Goal: Information Seeking & Learning: Understand process/instructions

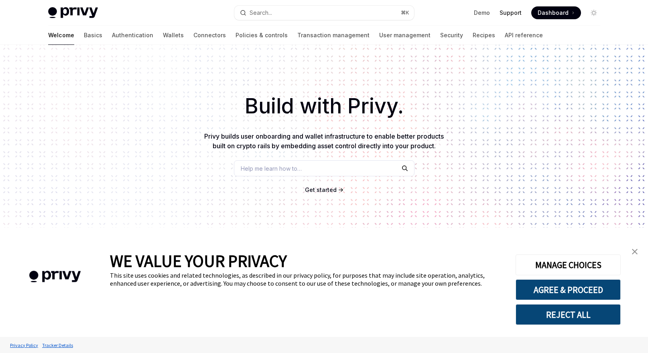
click at [510, 14] on link "Support" at bounding box center [511, 13] width 22 height 8
click at [84, 37] on link "Basics" at bounding box center [93, 35] width 18 height 19
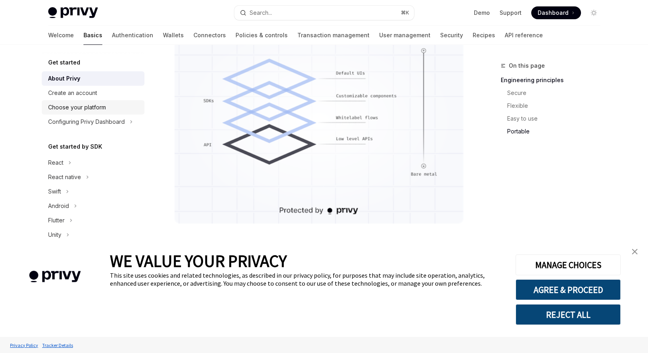
click at [86, 107] on div "Choose your platform" at bounding box center [77, 108] width 58 height 10
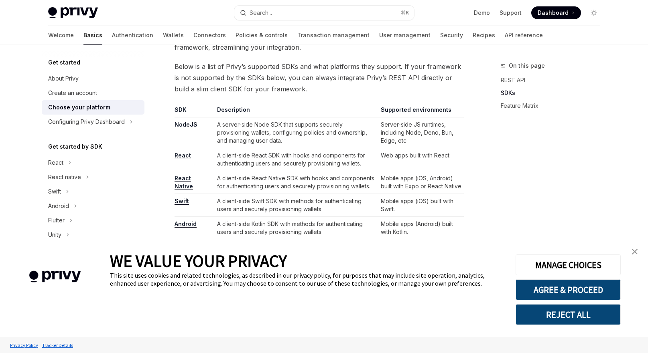
scroll to position [450, 0]
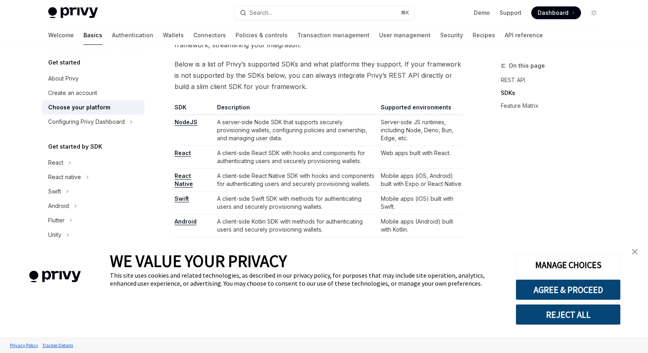
click at [183, 124] on link "NodeJS" at bounding box center [186, 122] width 23 height 7
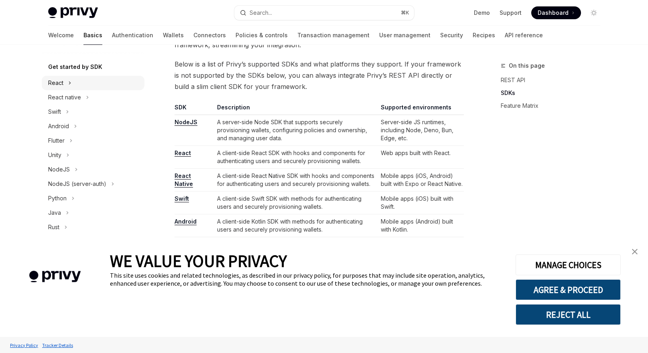
scroll to position [87, 0]
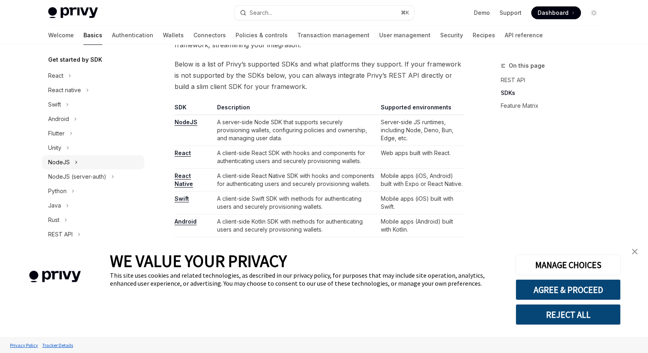
click at [101, 163] on button "NodeJS" at bounding box center [93, 162] width 103 height 14
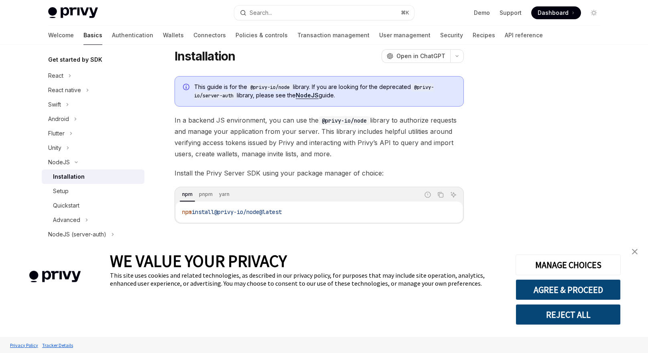
click at [193, 160] on div "This guide is for the @privy-io/node library. If you are looking for the deprec…" at bounding box center [319, 150] width 289 height 148
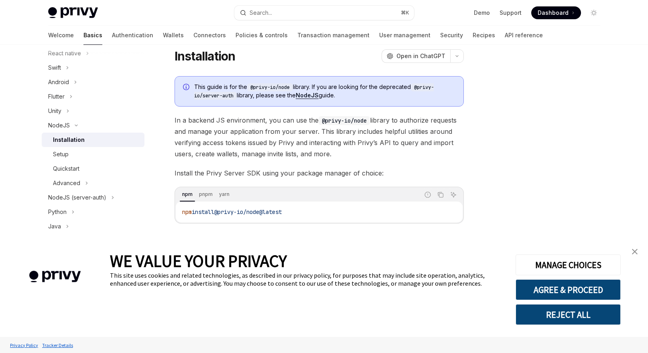
scroll to position [126, 0]
click at [88, 153] on div "Setup" at bounding box center [96, 152] width 87 height 10
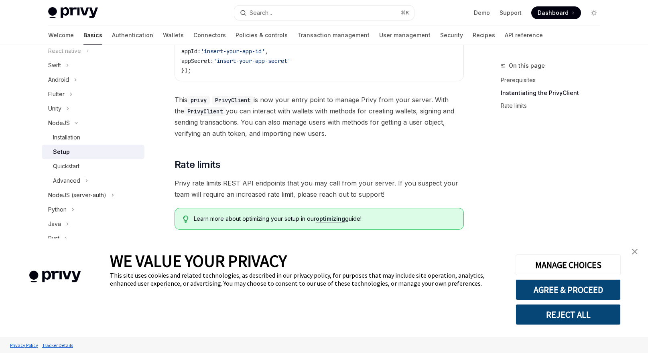
scroll to position [317, 0]
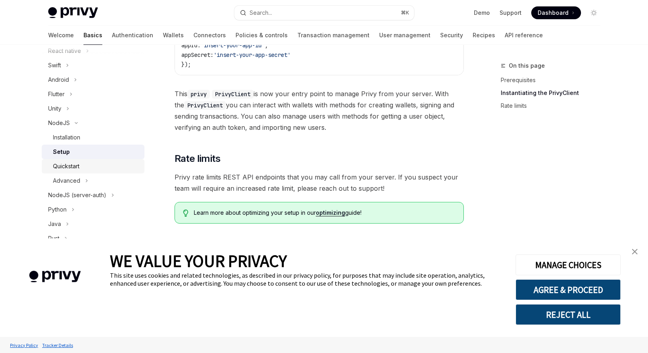
click at [73, 166] on div "Quickstart" at bounding box center [66, 167] width 26 height 10
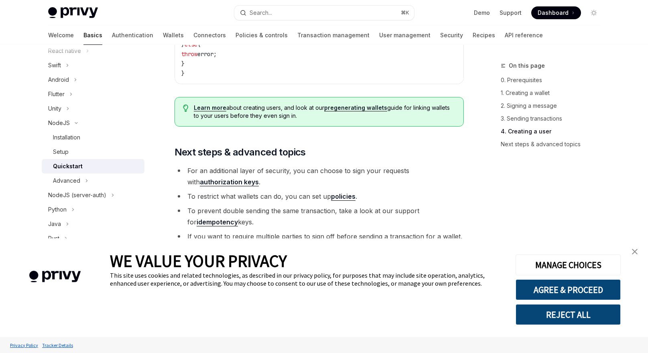
scroll to position [1663, 0]
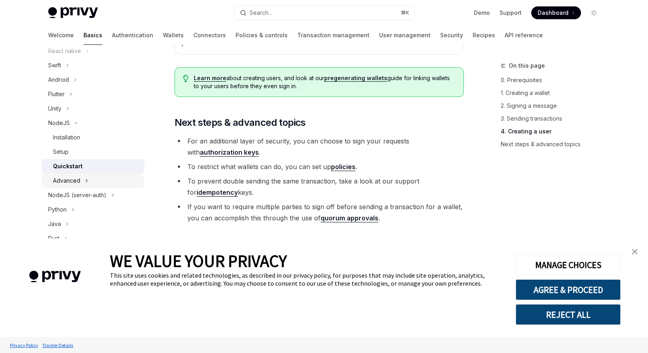
click at [83, 185] on button "Advanced" at bounding box center [93, 181] width 103 height 14
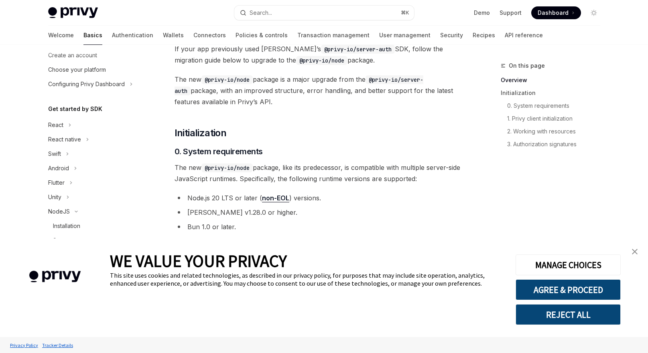
scroll to position [37, 0]
click at [79, 126] on button "React" at bounding box center [93, 125] width 103 height 14
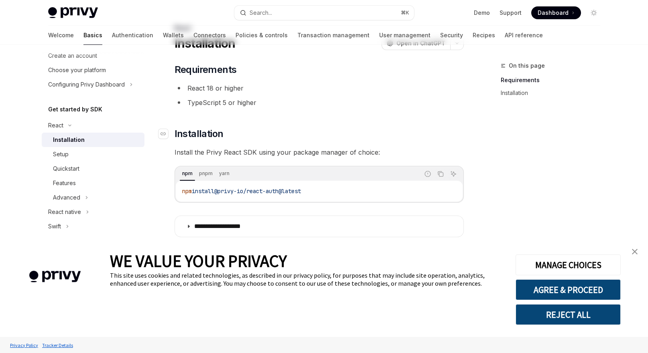
scroll to position [51, 0]
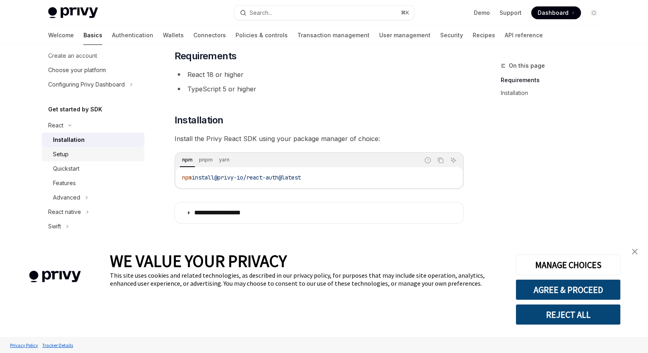
click at [99, 156] on div "Setup" at bounding box center [96, 155] width 87 height 10
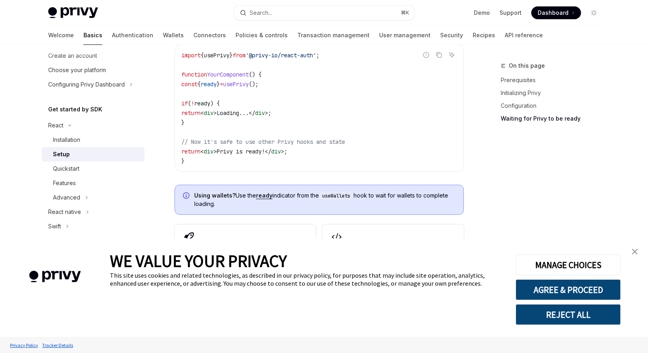
scroll to position [914, 0]
click at [72, 174] on link "Quickstart" at bounding box center [93, 169] width 103 height 14
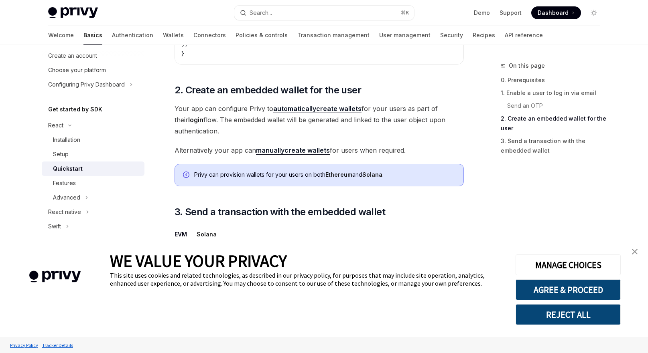
scroll to position [591, 0]
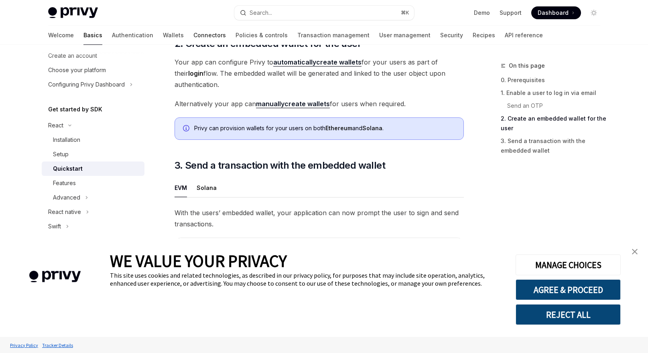
click at [193, 36] on link "Connectors" at bounding box center [209, 35] width 33 height 19
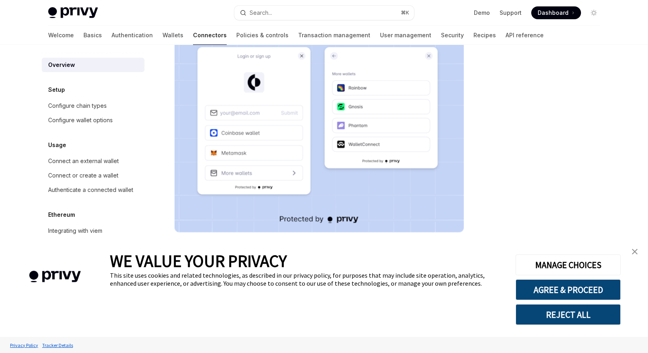
scroll to position [171, 0]
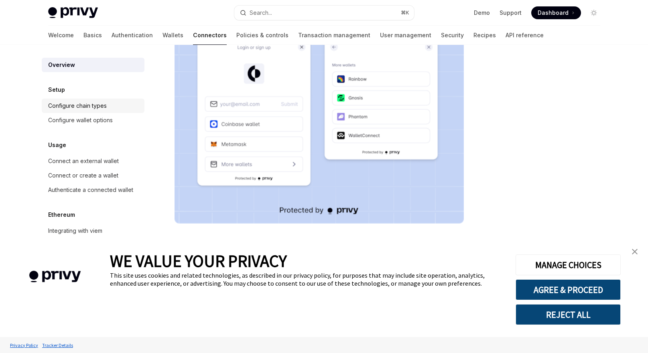
click at [107, 106] on div "Configure chain types" at bounding box center [93, 106] width 91 height 10
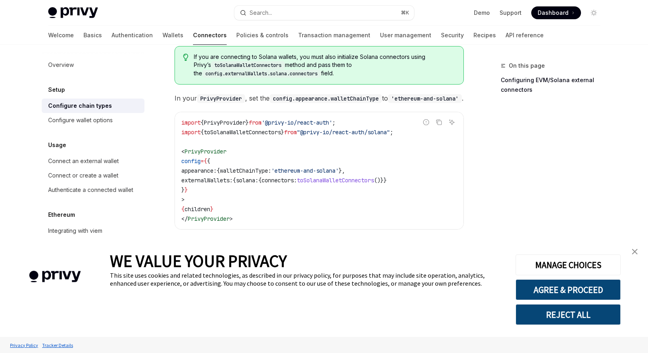
scroll to position [181, 0]
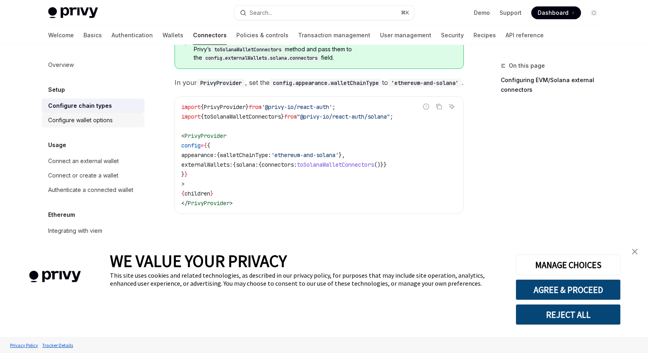
click at [95, 118] on div "Configure wallet options" at bounding box center [80, 121] width 65 height 10
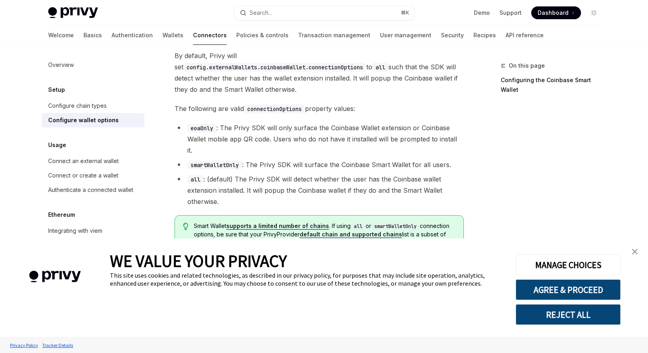
scroll to position [1178, 0]
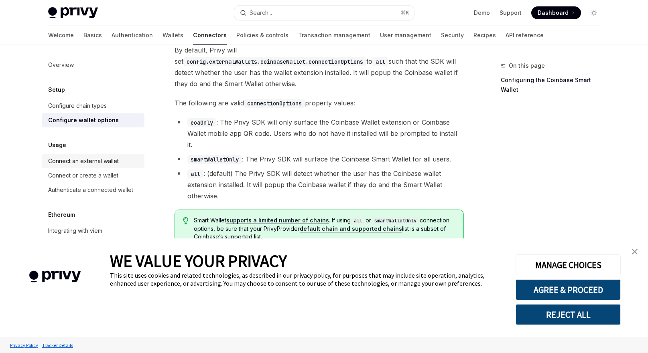
click at [90, 161] on div "Connect an external wallet" at bounding box center [83, 161] width 71 height 10
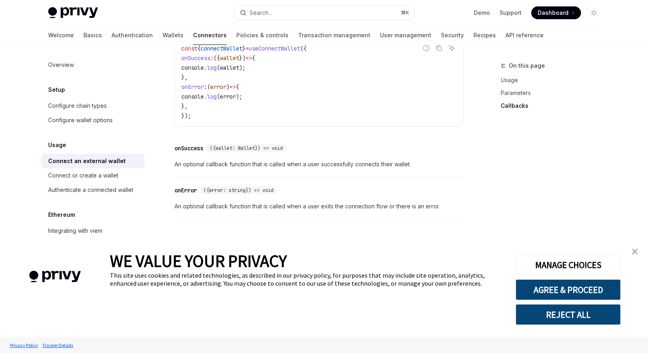
scroll to position [530, 0]
click at [112, 190] on div "Authenticate a connected wallet" at bounding box center [90, 190] width 85 height 10
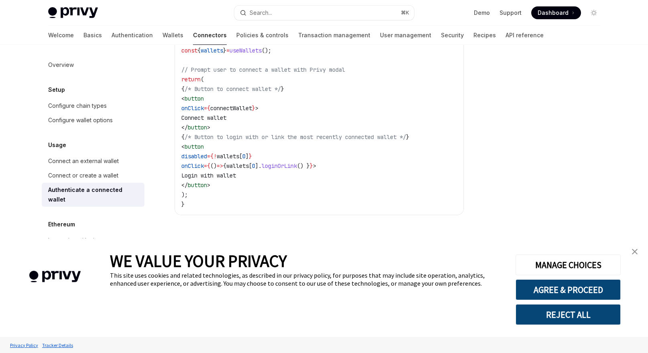
scroll to position [505, 0]
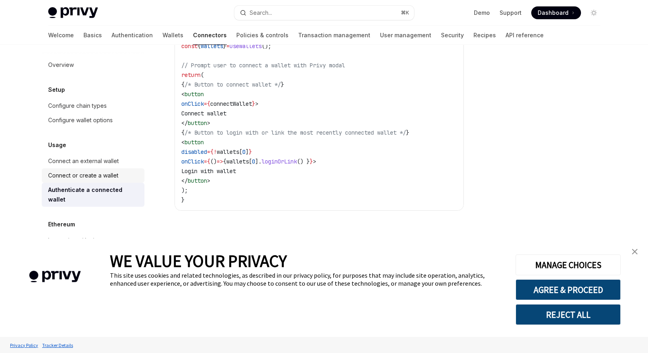
click at [122, 181] on link "Connect or create a wallet" at bounding box center [93, 176] width 103 height 14
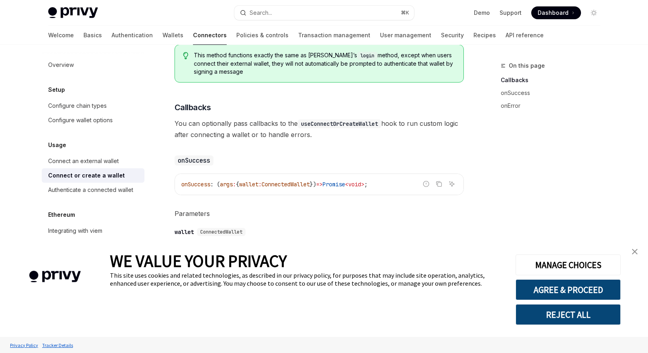
scroll to position [546, 0]
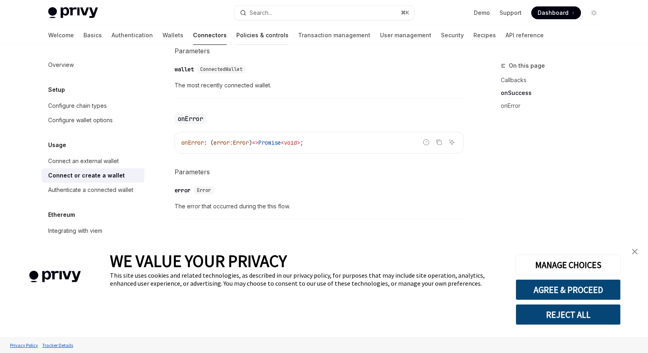
click at [236, 40] on link "Policies & controls" at bounding box center [262, 35] width 52 height 19
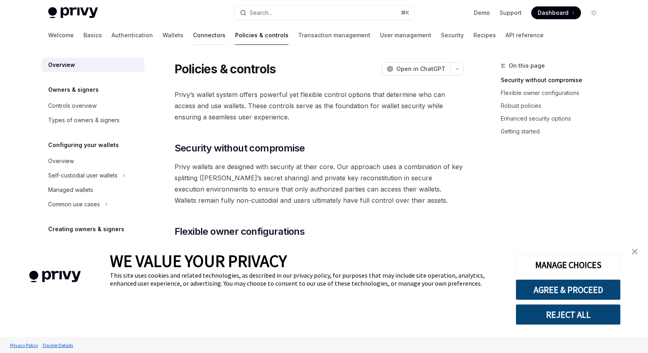
click at [193, 35] on link "Connectors" at bounding box center [209, 35] width 33 height 19
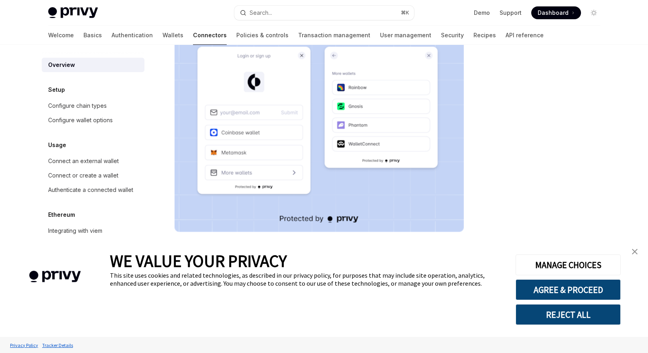
scroll to position [171, 0]
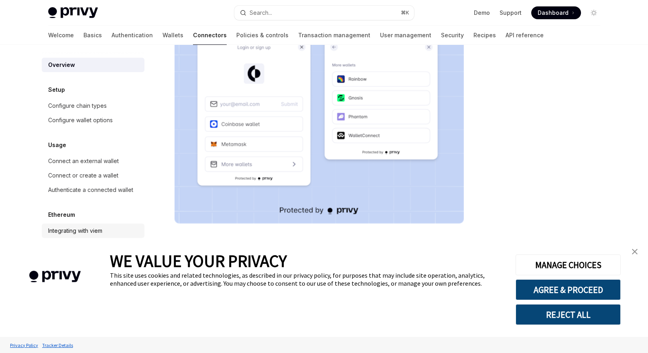
click at [80, 233] on div "Integrating with viem" at bounding box center [75, 231] width 54 height 10
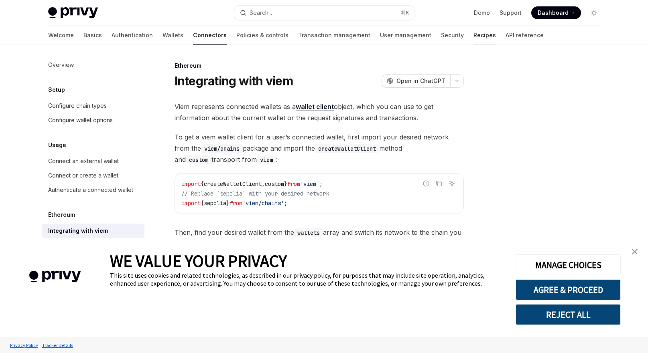
click at [473, 35] on link "Recipes" at bounding box center [484, 35] width 22 height 19
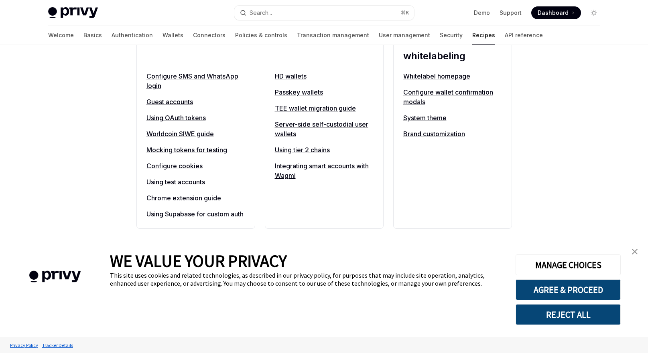
scroll to position [340, 0]
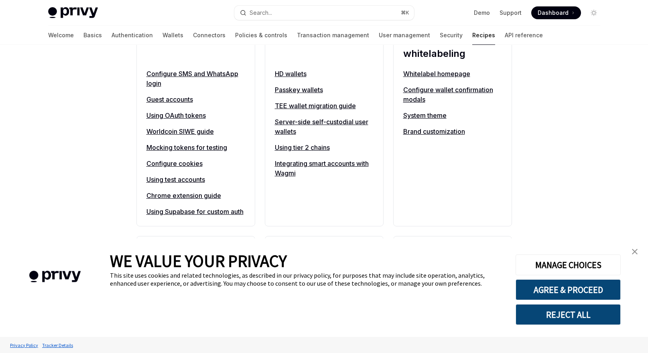
click at [207, 131] on link "Worldcoin SIWE guide" at bounding box center [195, 132] width 99 height 10
type textarea "*"
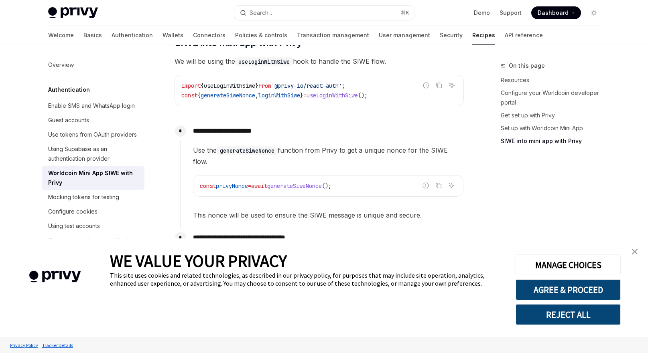
scroll to position [621, 0]
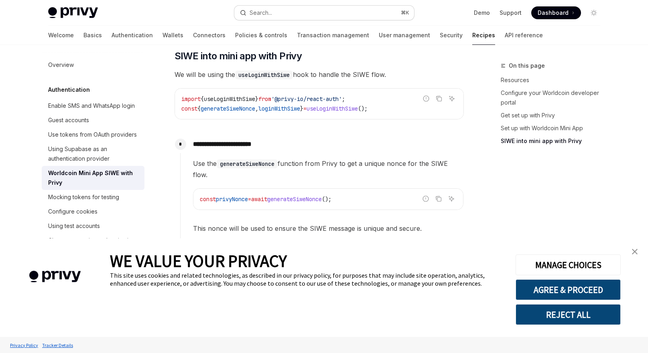
click at [329, 13] on button "Search... ⌘ K" at bounding box center [324, 13] width 180 height 14
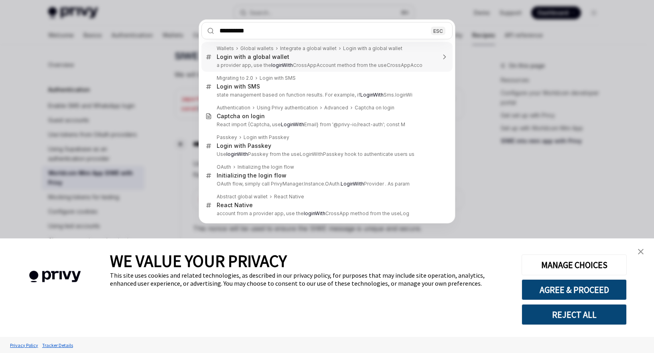
type input "**********"
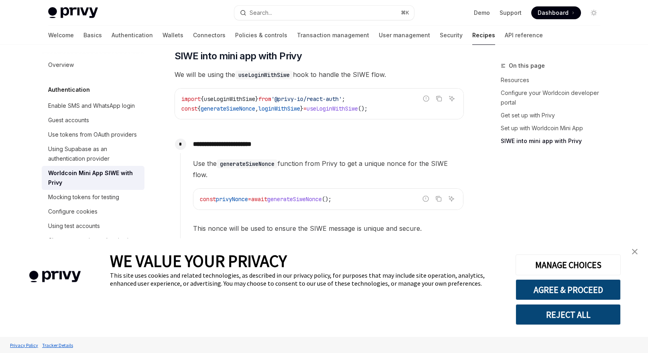
type textarea "*"
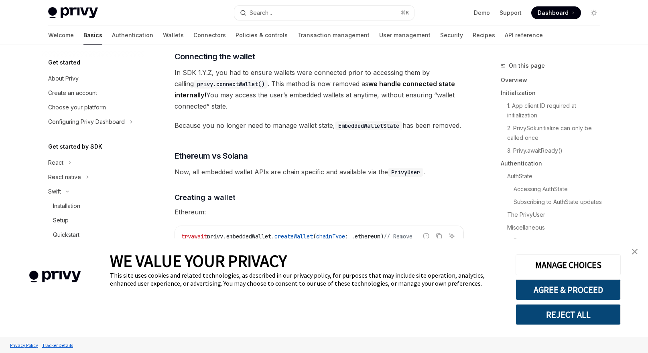
scroll to position [2639, 0]
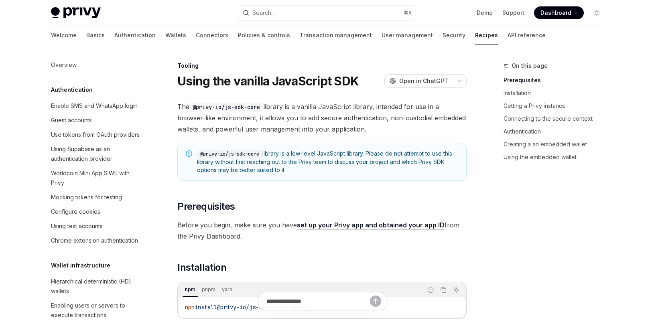
scroll to position [1007, 0]
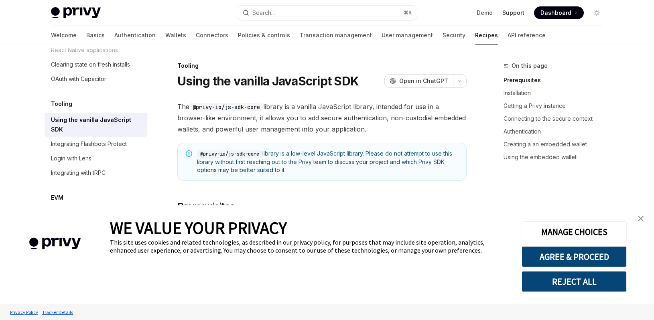
click at [518, 16] on link "Support" at bounding box center [513, 13] width 22 height 8
click at [570, 14] on span "Dashboard" at bounding box center [555, 13] width 31 height 8
click at [513, 14] on link "Support" at bounding box center [513, 13] width 22 height 8
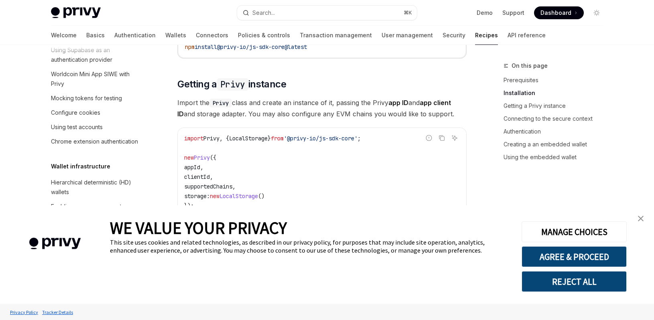
scroll to position [0, 0]
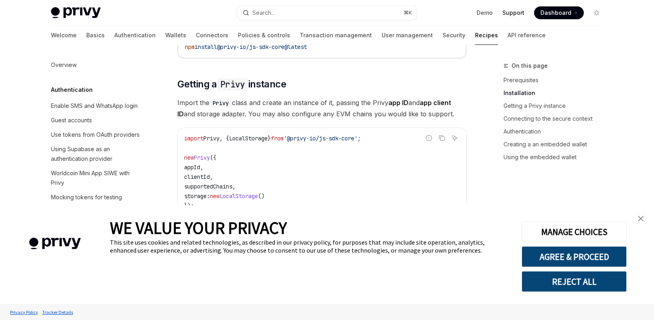
click at [512, 11] on link "Support" at bounding box center [513, 13] width 22 height 8
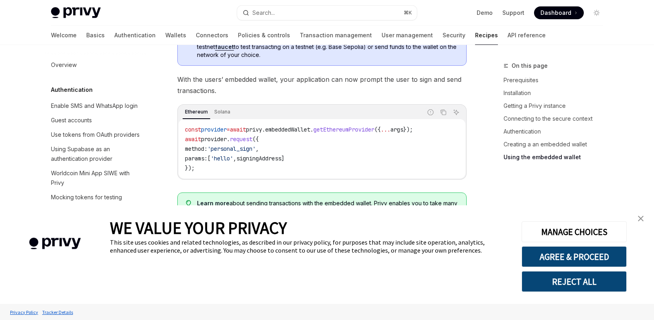
scroll to position [1170, 0]
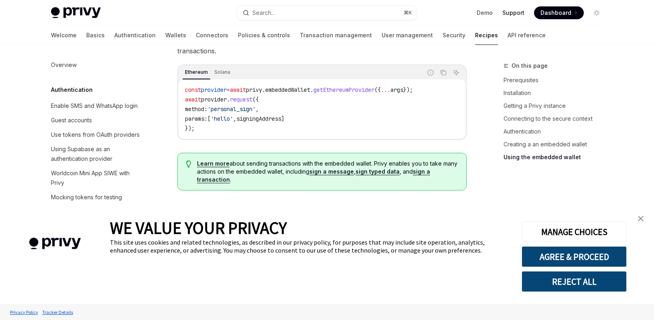
click at [517, 10] on link "Support" at bounding box center [513, 13] width 22 height 8
click at [517, 12] on link "Support" at bounding box center [513, 13] width 22 height 8
click at [511, 12] on link "Support" at bounding box center [513, 13] width 22 height 8
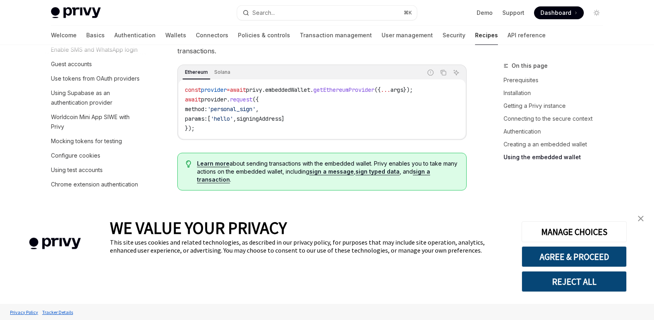
scroll to position [0, 0]
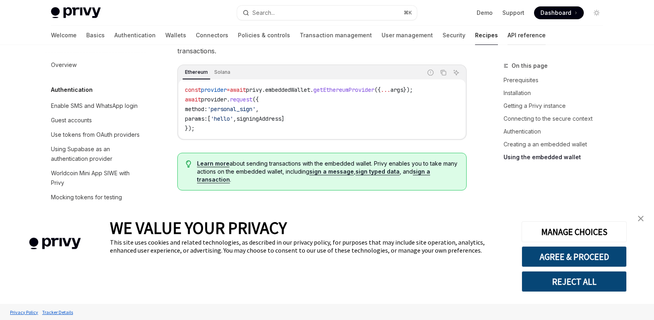
click at [508, 40] on link "API reference" at bounding box center [527, 35] width 38 height 19
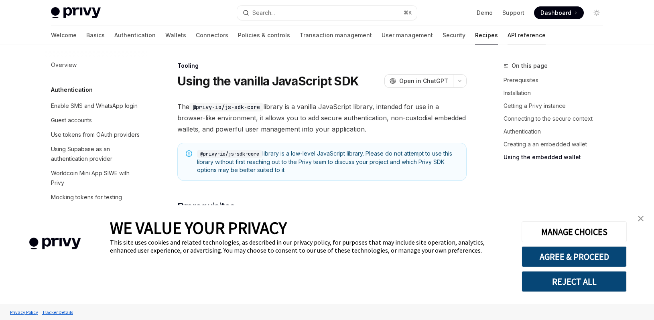
type textarea "*"
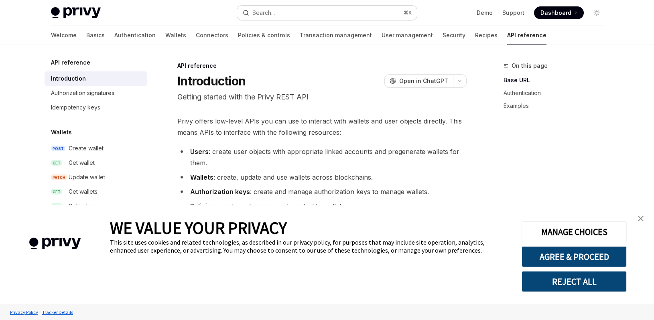
click at [280, 16] on button "Search... ⌘ K" at bounding box center [327, 13] width 180 height 14
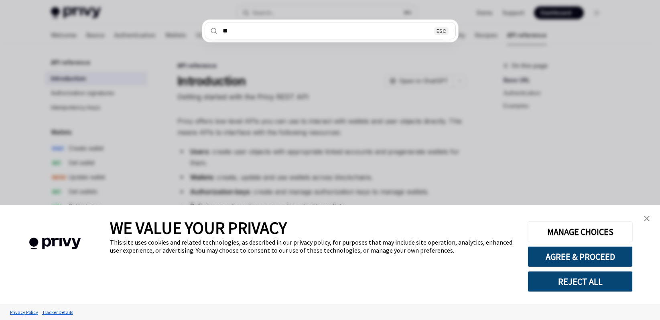
type input "***"
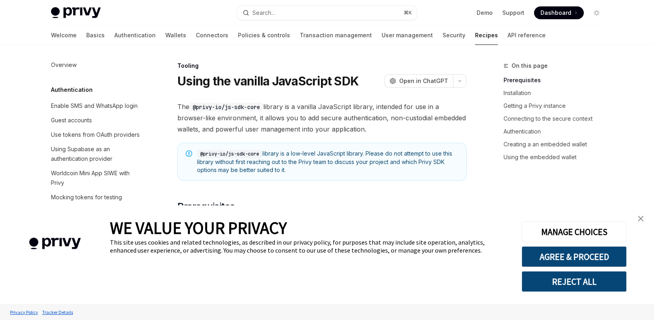
scroll to position [45, 0]
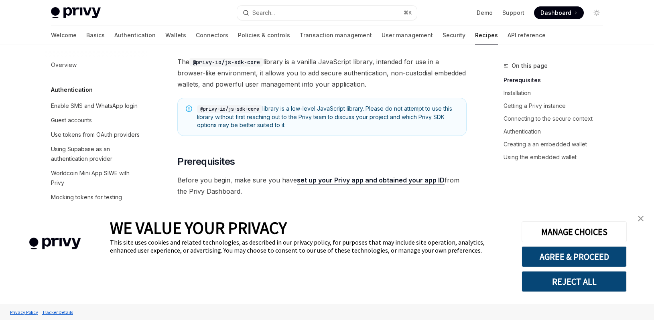
type textarea "*"
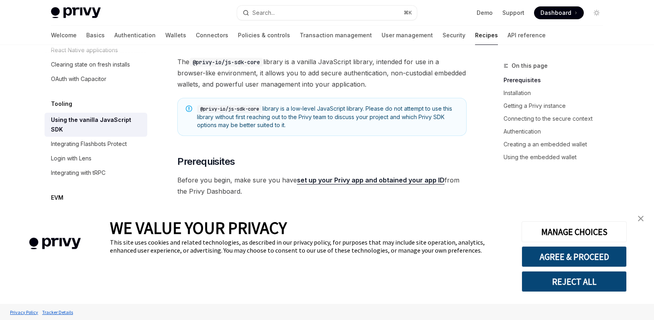
click at [303, 121] on span "@privy-io/js-sdk-core library is a low-level JavaScript library. Please do not …" at bounding box center [327, 117] width 261 height 24
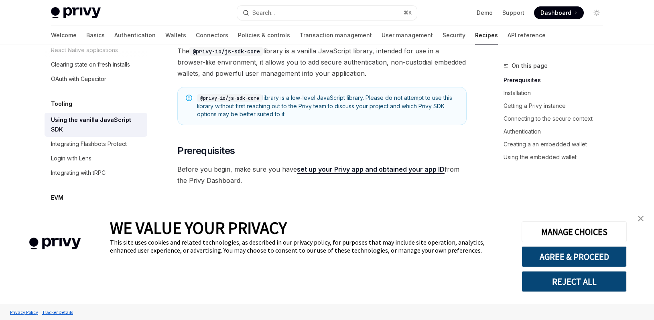
scroll to position [0, 0]
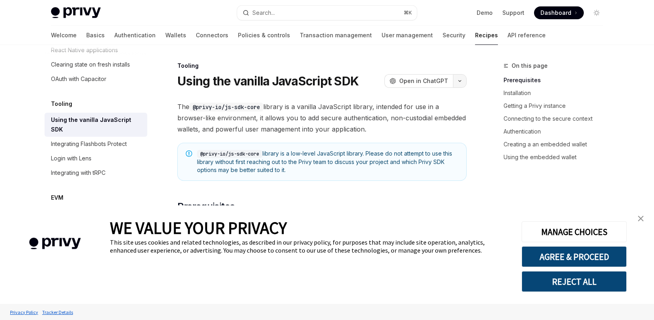
click at [462, 82] on icon "button" at bounding box center [460, 80] width 10 height 3
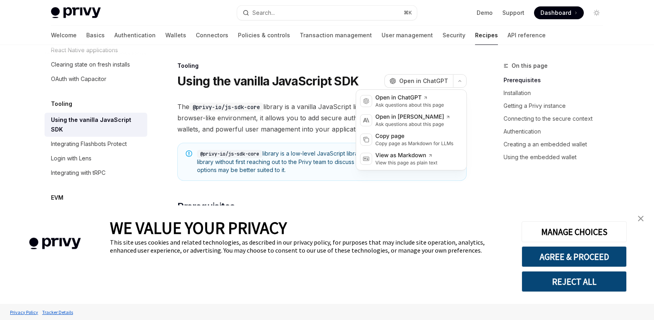
click at [296, 126] on span "The @privy-io/js-sdk-core library is a vanilla JavaScript library, intended for…" at bounding box center [321, 118] width 289 height 34
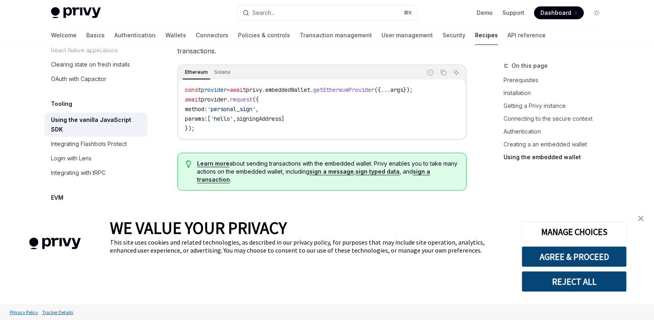
scroll to position [1321, 0]
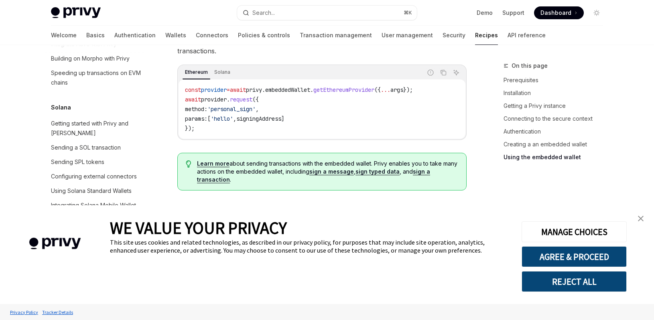
click at [643, 220] on img "close banner" at bounding box center [641, 219] width 6 height 6
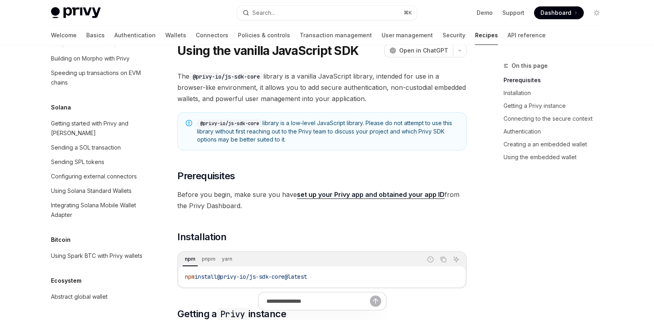
scroll to position [0, 0]
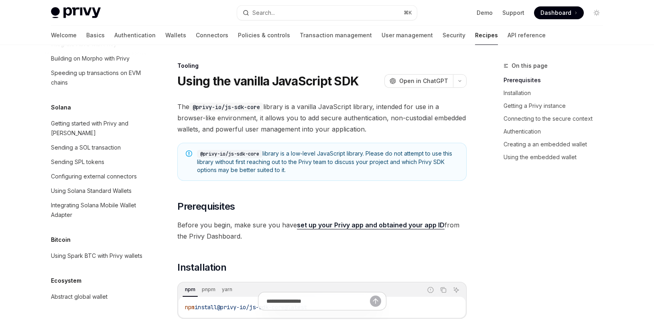
click at [514, 13] on link "Support" at bounding box center [513, 13] width 22 height 8
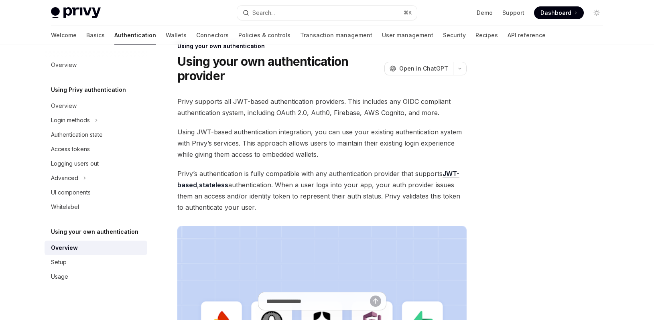
type textarea "*"
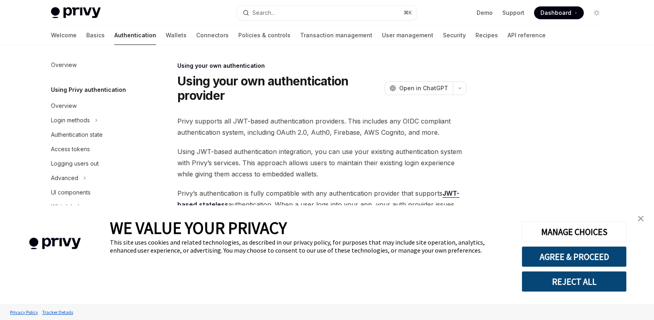
click at [286, 138] on span "Privy supports all JWT-based authentication providers. This includes any OIDC c…" at bounding box center [321, 127] width 289 height 22
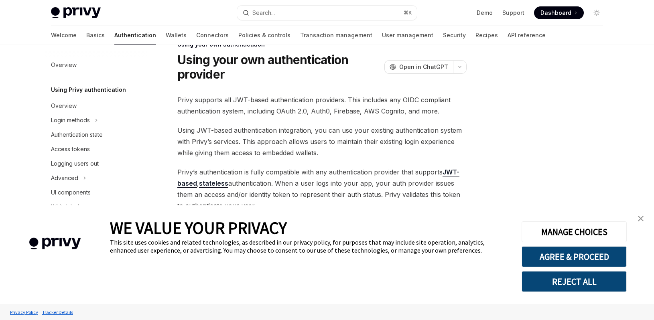
scroll to position [22, 0]
click at [487, 14] on link "Demo" at bounding box center [485, 13] width 16 height 8
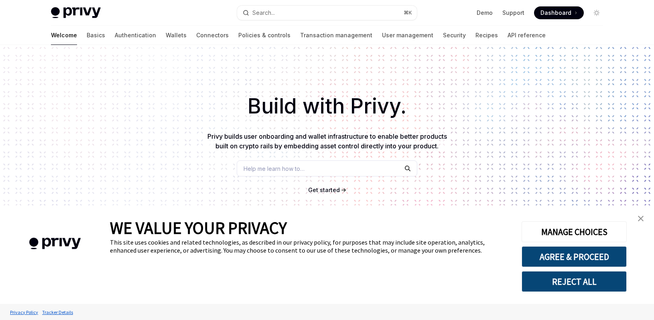
type textarea "*"
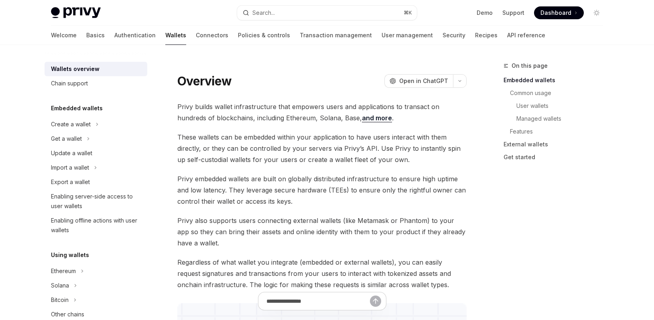
type textarea "*"
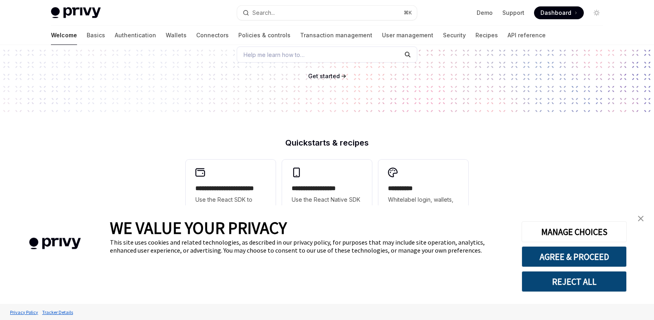
scroll to position [124, 0]
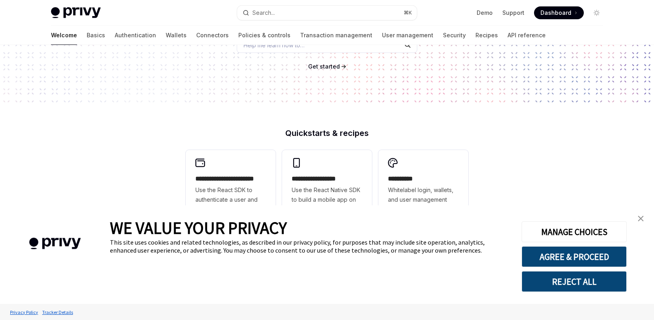
click at [642, 217] on img "close banner" at bounding box center [641, 219] width 6 height 6
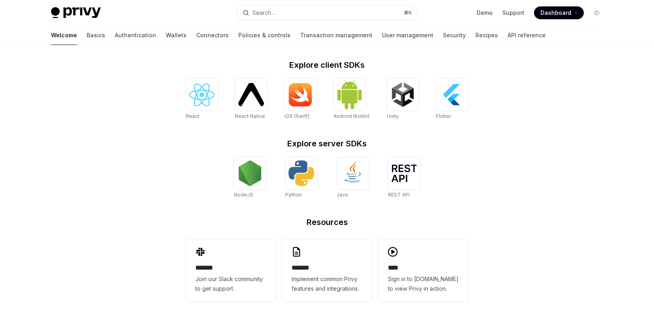
scroll to position [318, 0]
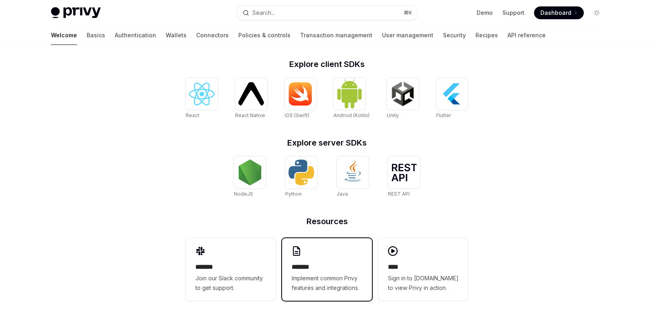
click at [327, 275] on span "Implement common Privy features and integrations." at bounding box center [327, 283] width 71 height 19
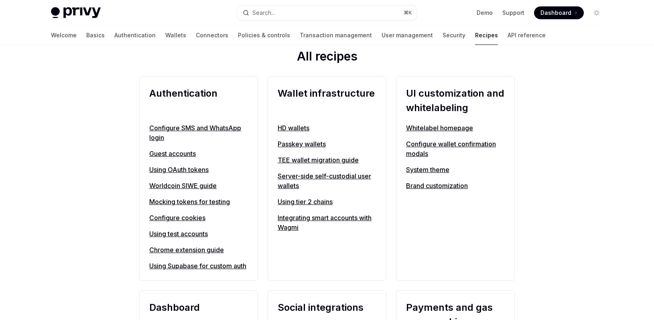
scroll to position [834, 0]
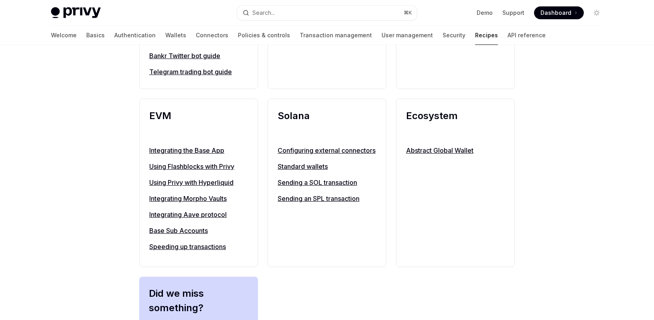
click at [304, 155] on link "Configuring external connectors" at bounding box center [327, 151] width 99 height 10
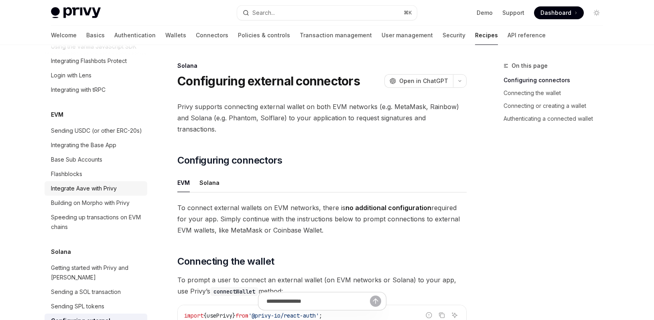
scroll to position [1077, 0]
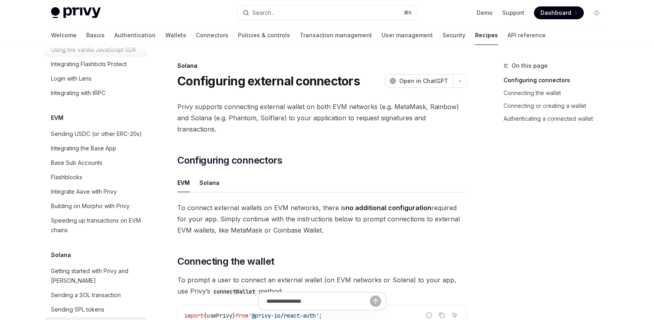
click at [104, 55] on div "Using the vanilla JavaScript SDK" at bounding box center [93, 50] width 85 height 10
type textarea "*"
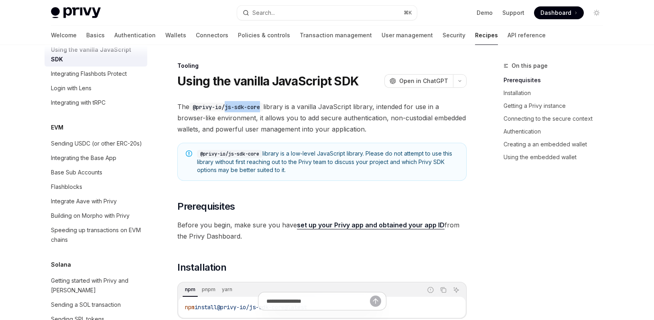
drag, startPoint x: 229, startPoint y: 108, endPoint x: 264, endPoint y: 107, distance: 35.3
click at [263, 107] on code "@privy-io/js-sdk-core" at bounding box center [226, 107] width 74 height 9
copy code "js-sdk-core"
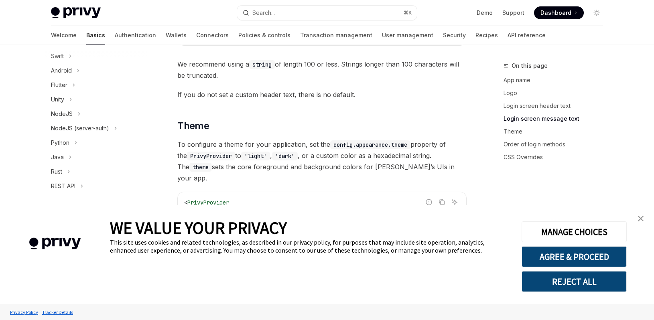
scroll to position [304, 0]
click at [77, 114] on icon "Toggle NodeJS section" at bounding box center [78, 114] width 3 height 10
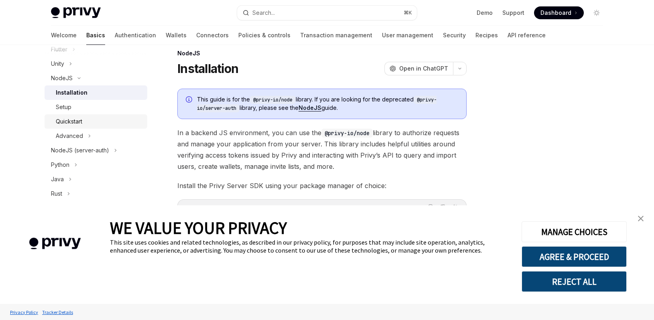
scroll to position [347, 0]
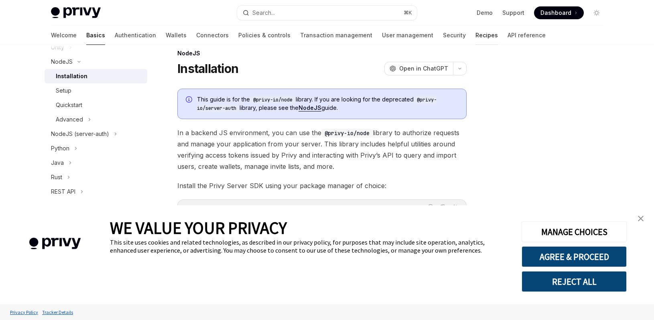
click at [475, 32] on link "Recipes" at bounding box center [486, 35] width 22 height 19
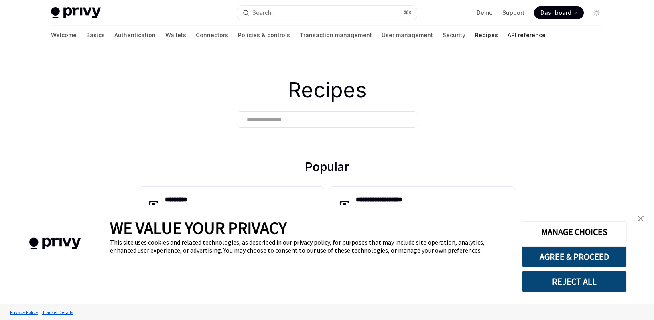
click at [508, 41] on link "API reference" at bounding box center [527, 35] width 38 height 19
type textarea "*"
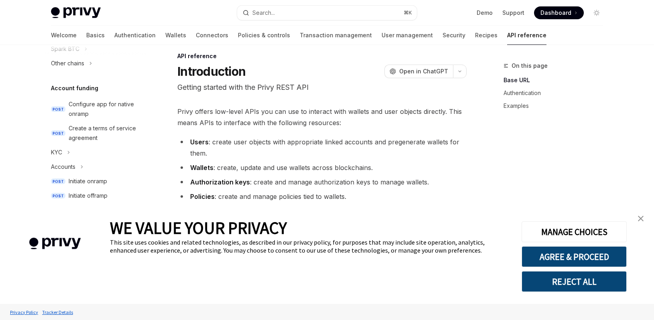
scroll to position [262, 0]
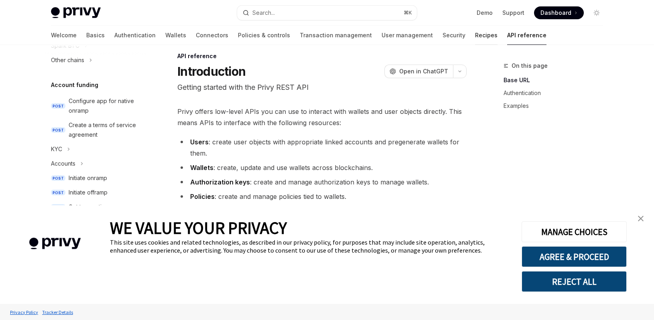
click at [475, 37] on link "Recipes" at bounding box center [486, 35] width 22 height 19
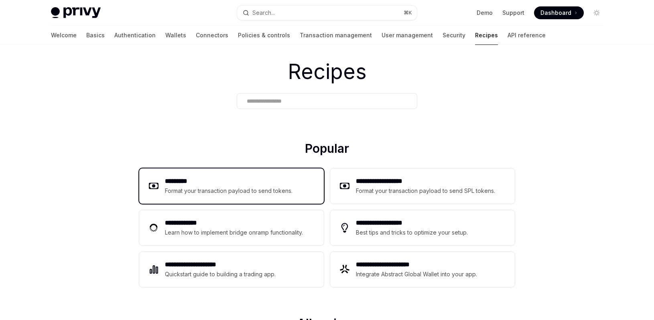
scroll to position [22, 0]
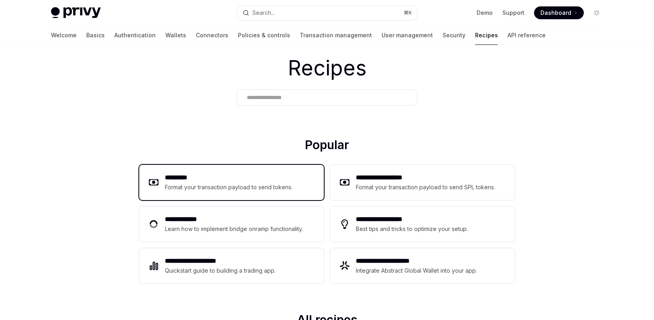
type textarea "*"
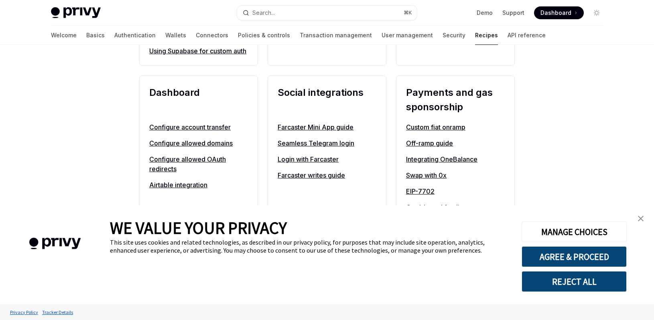
scroll to position [501, 0]
click at [361, 12] on button "Search... ⌘ K" at bounding box center [327, 13] width 180 height 14
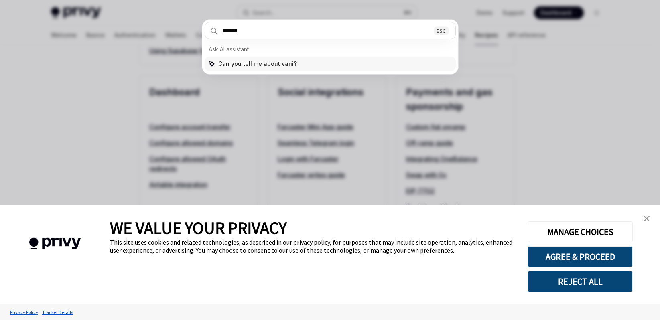
type input "*******"
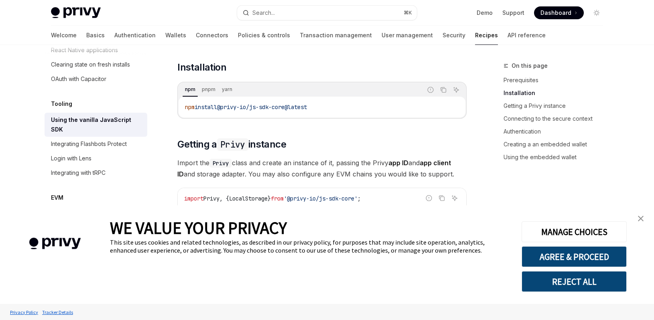
scroll to position [202, 0]
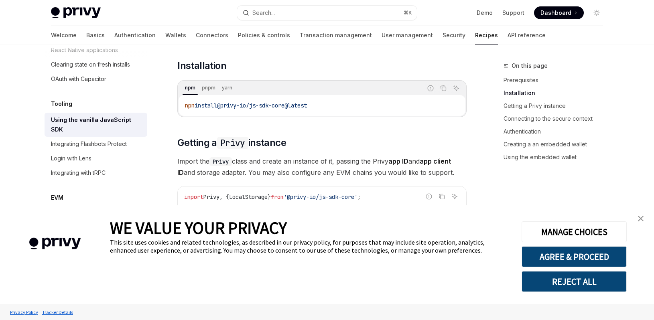
click at [640, 217] on img "close banner" at bounding box center [641, 219] width 6 height 6
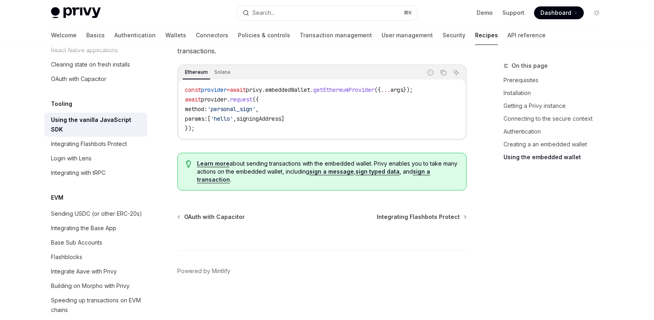
scroll to position [1170, 0]
click at [124, 134] on div "Using the vanilla JavaScript SDK" at bounding box center [96, 124] width 91 height 19
type textarea "*"
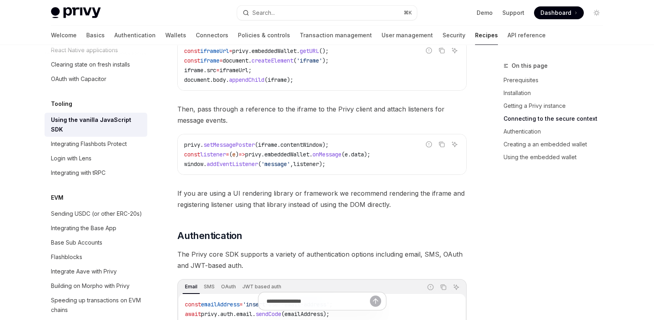
scroll to position [593, 0]
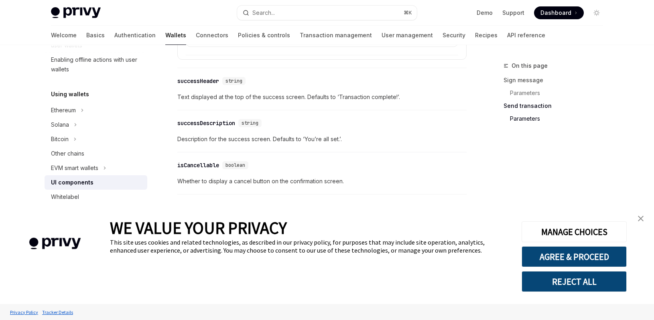
scroll to position [1491, 0]
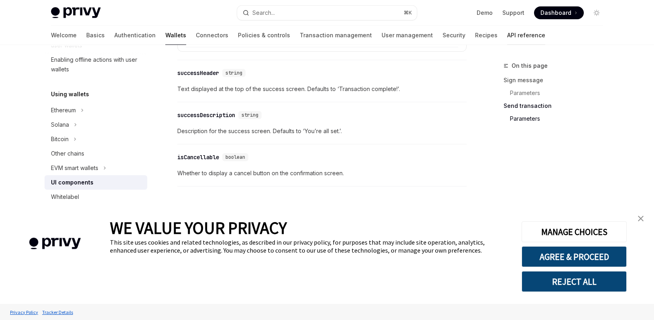
click at [507, 36] on link "API reference" at bounding box center [526, 35] width 38 height 19
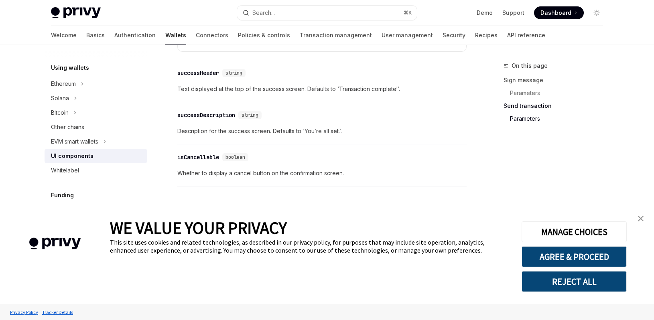
scroll to position [189, 0]
click at [94, 85] on button "Ethereum" at bounding box center [96, 82] width 103 height 14
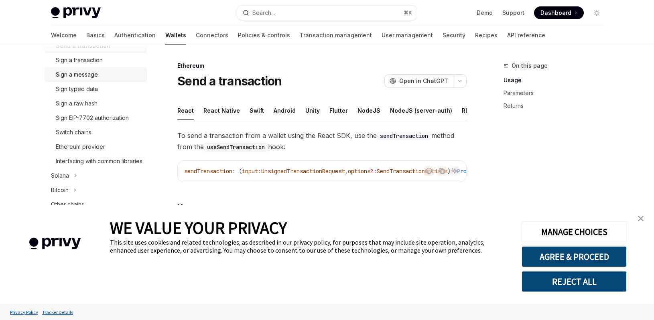
scroll to position [244, 0]
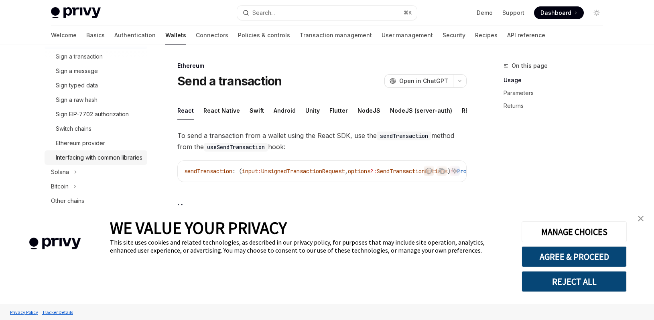
click at [105, 158] on div "Interfacing with common libraries" at bounding box center [99, 158] width 87 height 10
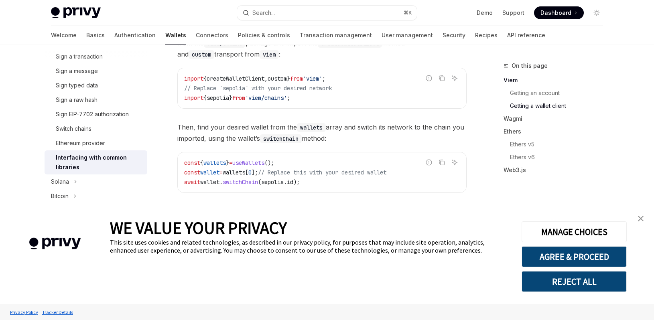
scroll to position [465, 0]
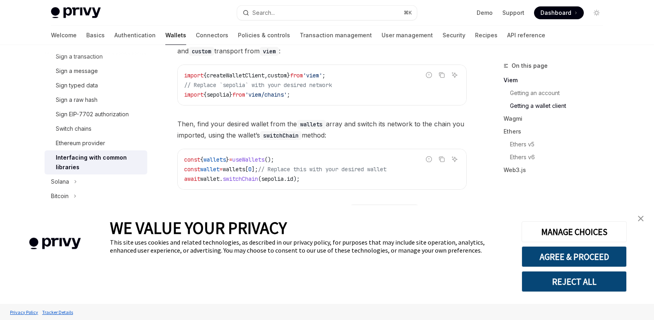
click at [639, 219] on img "close banner" at bounding box center [641, 219] width 6 height 6
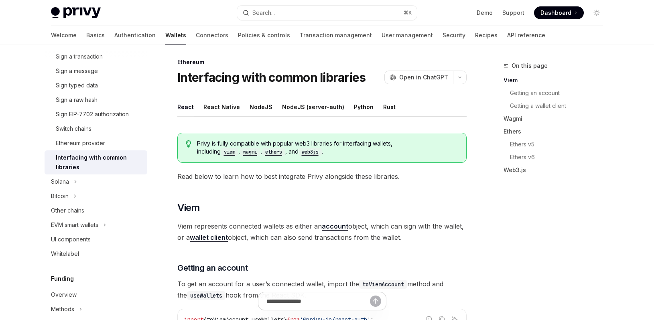
scroll to position [0, 0]
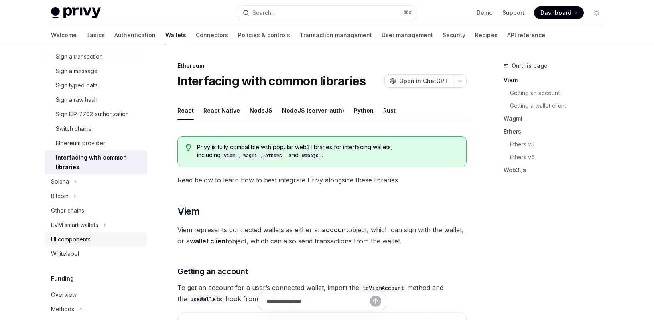
click at [99, 240] on div "UI components" at bounding box center [96, 240] width 91 height 10
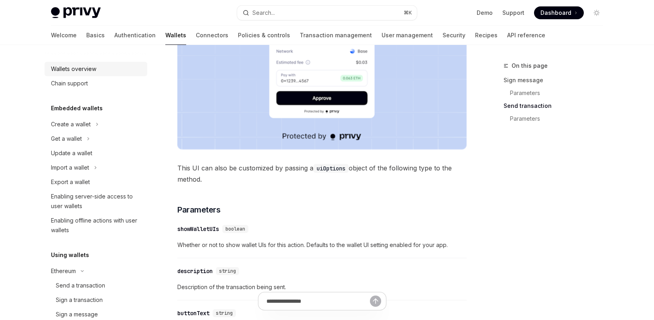
click at [95, 74] on link "Wallets overview" at bounding box center [96, 69] width 103 height 14
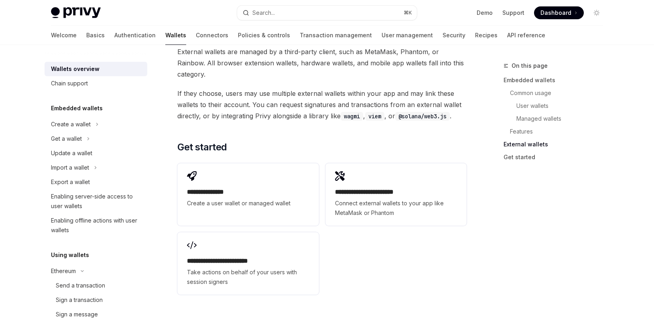
scroll to position [1220, 0]
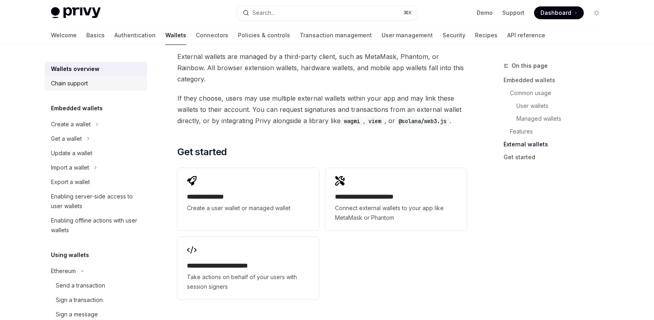
click at [118, 88] on link "Chain support" at bounding box center [96, 83] width 103 height 14
type textarea "*"
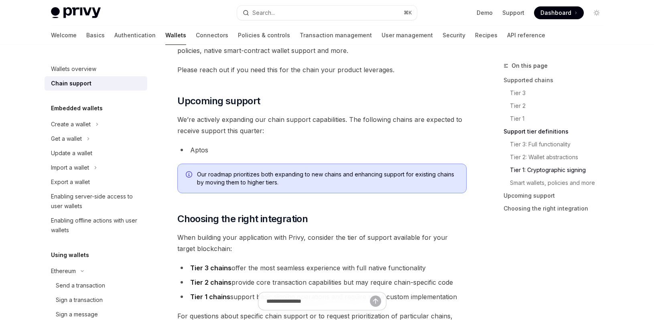
scroll to position [909, 0]
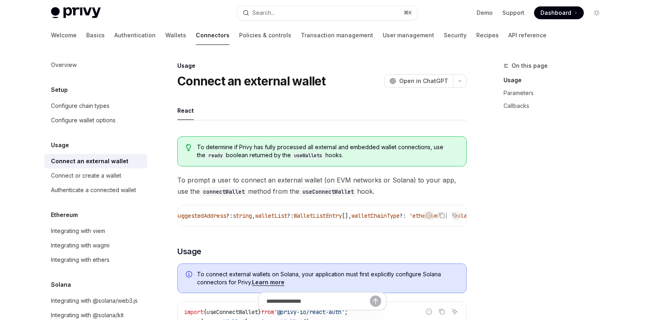
type textarea "*"
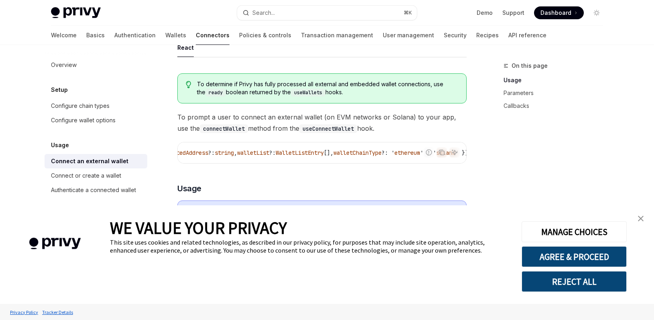
scroll to position [75, 0]
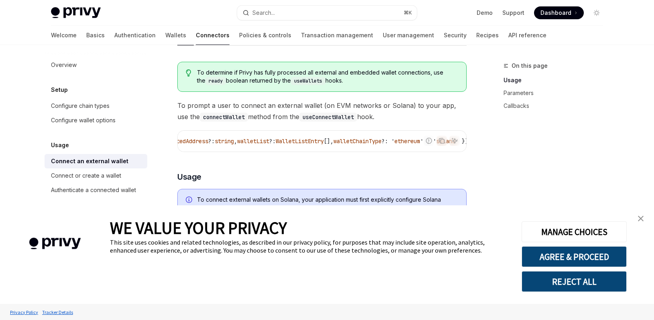
drag, startPoint x: 368, startPoint y: 154, endPoint x: 394, endPoint y: 151, distance: 26.3
click at [394, 151] on div "Report incorrect code Copy Ask AI connectWallet : async ({ suggestedAddress ?: …" at bounding box center [321, 141] width 289 height 22
drag, startPoint x: 394, startPoint y: 151, endPoint x: 436, endPoint y: 153, distance: 41.8
click at [436, 152] on div "Report incorrect code Copy Ask AI connectWallet : async ({ suggestedAddress ?: …" at bounding box center [321, 141] width 289 height 22
click at [436, 153] on div "Copy" at bounding box center [442, 153] width 18 height 8
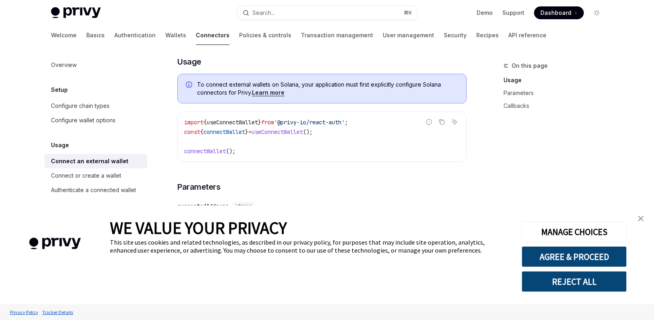
scroll to position [190, 0]
